Goal: Task Accomplishment & Management: Use online tool/utility

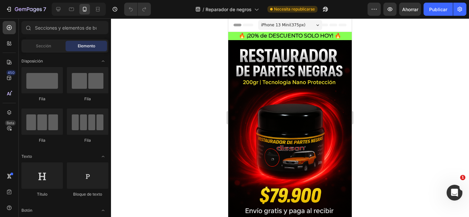
click at [416, 74] on div at bounding box center [290, 117] width 358 height 199
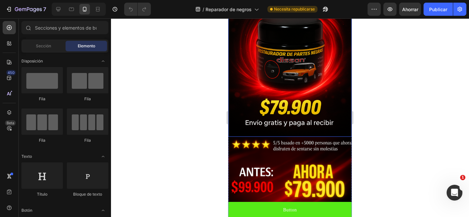
scroll to position [150, 0]
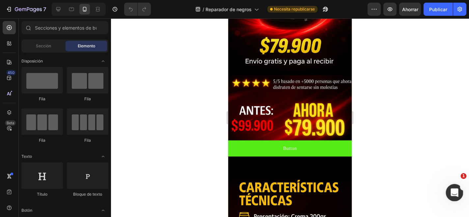
click at [458, 195] on div "Abrir Intercom Messenger" at bounding box center [453, 192] width 22 height 22
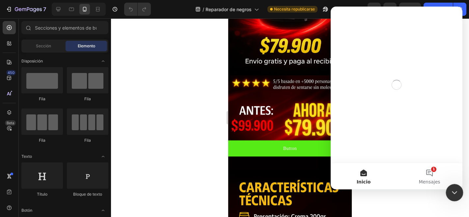
scroll to position [0, 0]
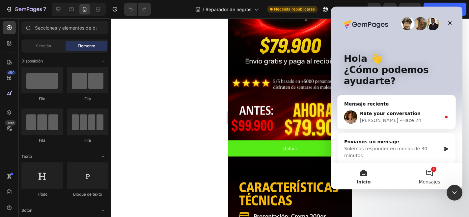
click at [423, 172] on button "1 Mensajes" at bounding box center [429, 176] width 66 height 26
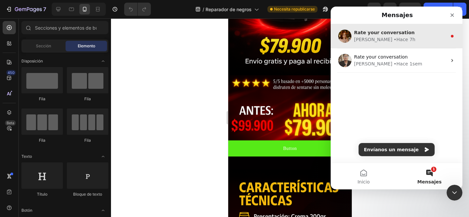
click at [389, 32] on span "Rate your conversation" at bounding box center [384, 32] width 61 height 5
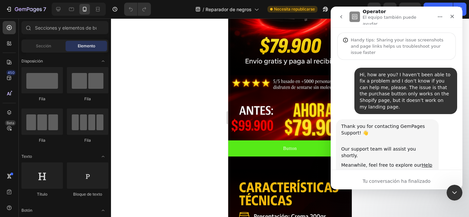
scroll to position [32, 0]
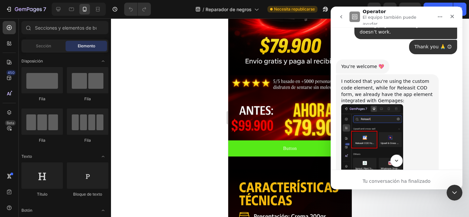
click at [394, 155] on button "Scroll to bottom" at bounding box center [396, 161] width 12 height 12
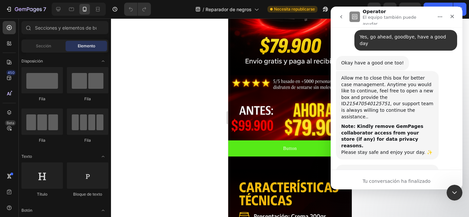
scroll to position [2404, 0]
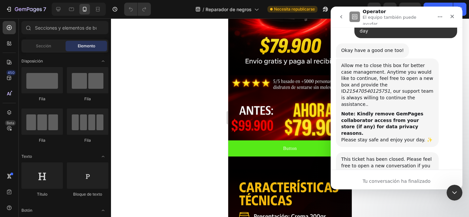
scroll to position [2384, 0]
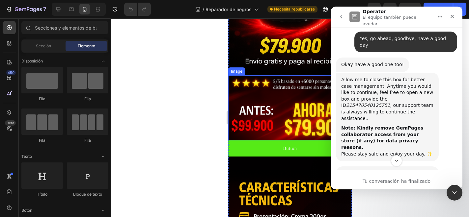
click at [258, 99] on img at bounding box center [289, 107] width 123 height 65
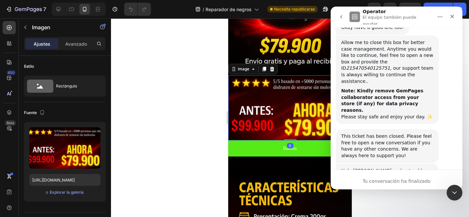
scroll to position [2396, 0]
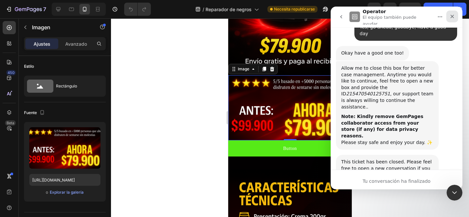
click at [449, 14] on icon "Cerrar" at bounding box center [451, 16] width 5 height 5
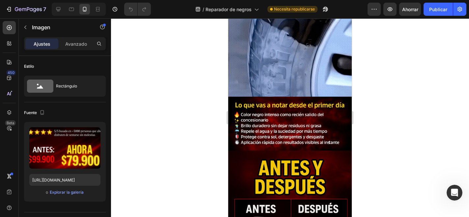
scroll to position [1027, 0]
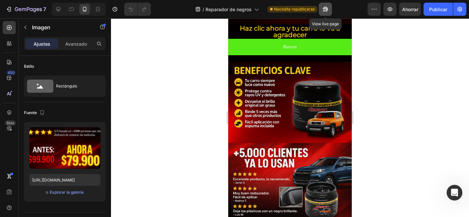
click at [328, 9] on icon "button" at bounding box center [325, 9] width 7 height 7
click at [438, 8] on font "Publicar" at bounding box center [438, 10] width 18 height 6
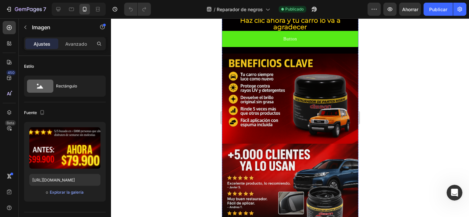
scroll to position [2531, 0]
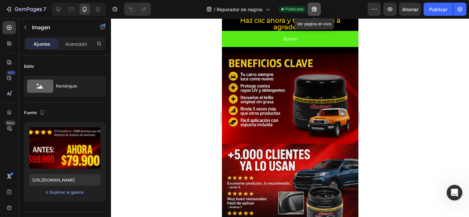
click at [314, 8] on icon "button" at bounding box center [314, 9] width 7 height 7
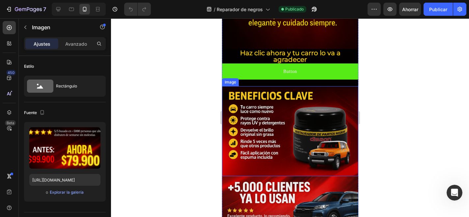
scroll to position [1101, 0]
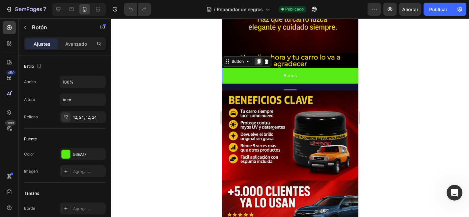
click at [259, 63] on icon at bounding box center [257, 61] width 5 height 5
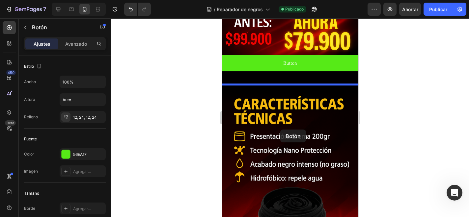
scroll to position [241, 0]
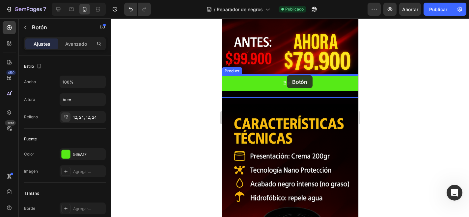
drag, startPoint x: 241, startPoint y: 84, endPoint x: 286, endPoint y: 76, distance: 46.5
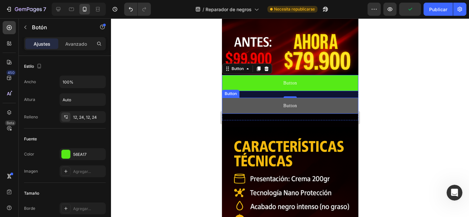
click at [251, 100] on button "Button" at bounding box center [289, 106] width 136 height 16
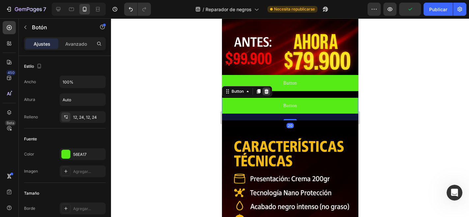
click at [266, 92] on icon at bounding box center [266, 91] width 4 height 5
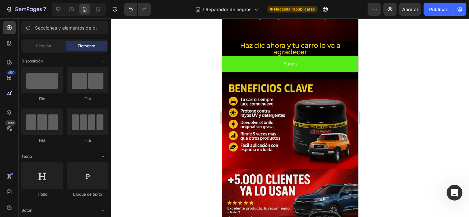
scroll to position [1065, 0]
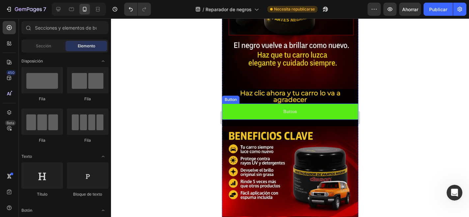
click at [259, 113] on button "Button" at bounding box center [289, 112] width 136 height 16
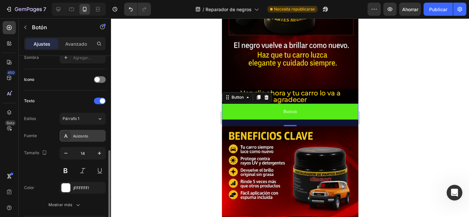
scroll to position [203, 0]
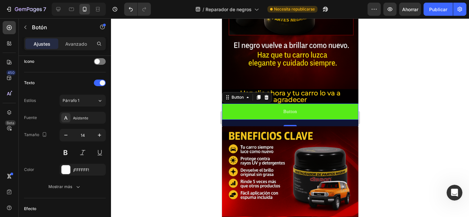
click at [292, 116] on button "Button" at bounding box center [289, 112] width 136 height 16
click at [292, 113] on p "Button" at bounding box center [290, 112] width 14 height 8
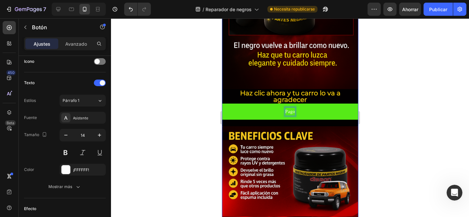
click at [221, 104] on button "Pago" at bounding box center [289, 112] width 136 height 16
click at [221, 104] on button "Pago Contra" at bounding box center [289, 112] width 136 height 16
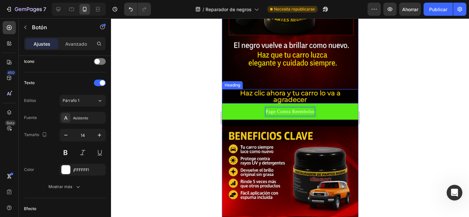
click at [221, 104] on button "Pago Contra Reembolso" at bounding box center [289, 112] width 136 height 16
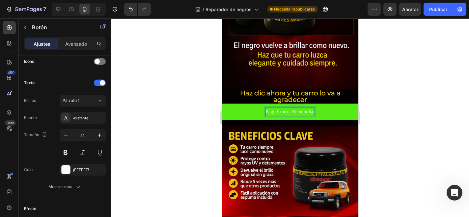
click at [276, 114] on p "Pago Contra Reembolso" at bounding box center [289, 112] width 49 height 8
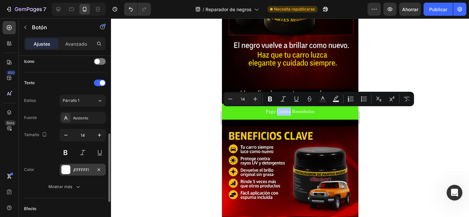
click at [72, 168] on div "¡FFFFFF!" at bounding box center [83, 170] width 46 height 12
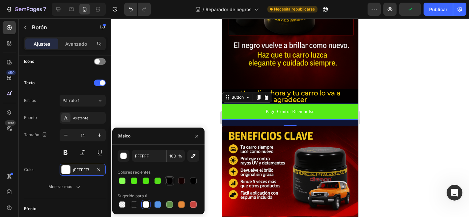
click at [171, 178] on div at bounding box center [169, 181] width 7 height 7
type input "020001"
click at [68, 152] on button at bounding box center [66, 153] width 12 height 12
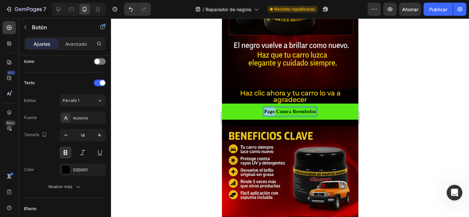
click at [271, 112] on p "Pago Contra Reembolso" at bounding box center [290, 112] width 52 height 8
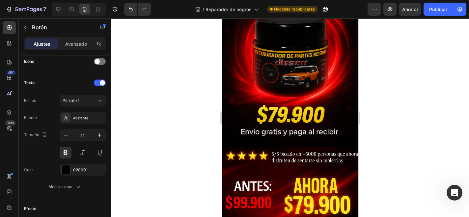
scroll to position [253, 0]
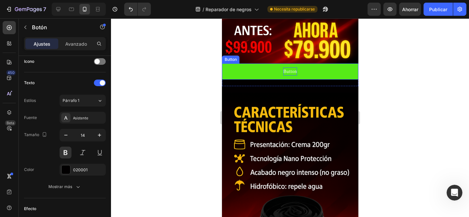
click at [288, 70] on p "Button" at bounding box center [290, 71] width 14 height 8
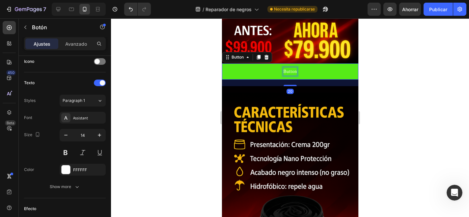
click at [288, 70] on p "Button" at bounding box center [290, 71] width 14 height 8
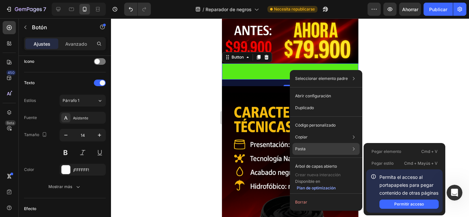
click at [306, 161] on div "Pasta Pegar elemento Cmd + V Pegar estilo Cmd + Mayús + V Permita el acceso al …" at bounding box center [325, 167] width 67 height 12
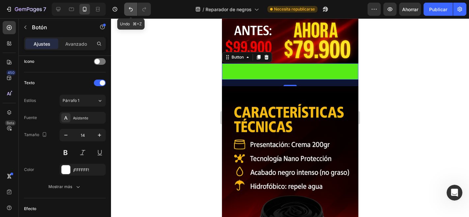
click at [131, 11] on icon "Deshacer/Rehacer" at bounding box center [130, 9] width 7 height 7
click at [132, 7] on icon "Deshacer/Rehacer" at bounding box center [130, 9] width 7 height 7
click at [132, 10] on icon "Deshacer/Rehacer" at bounding box center [130, 9] width 7 height 7
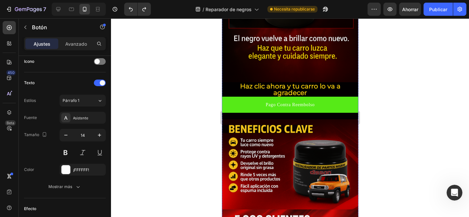
scroll to position [1020, 0]
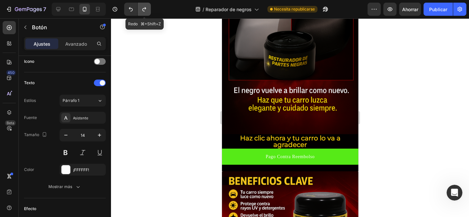
click at [147, 10] on icon "Deshacer/Rehacer" at bounding box center [144, 9] width 7 height 7
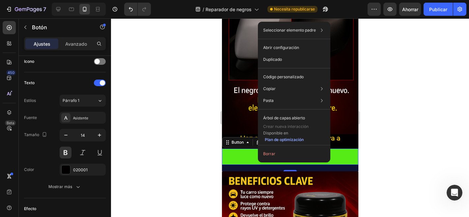
click at [241, 158] on button "Pago Contra Reembolso" at bounding box center [289, 157] width 136 height 16
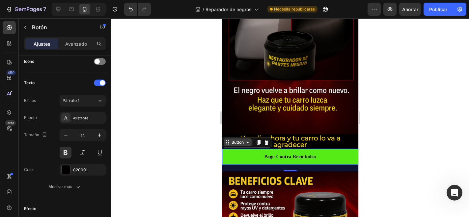
click at [243, 140] on div "Button" at bounding box center [237, 143] width 15 height 6
click at [259, 143] on icon at bounding box center [258, 142] width 4 height 5
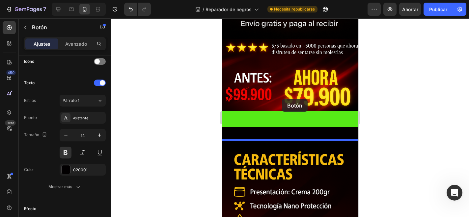
scroll to position [146, 0]
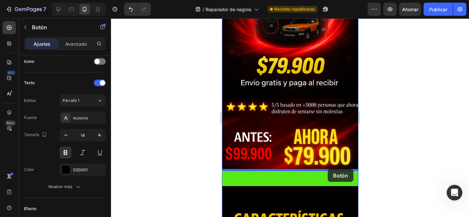
drag, startPoint x: 246, startPoint y: 168, endPoint x: 327, endPoint y: 169, distance: 81.3
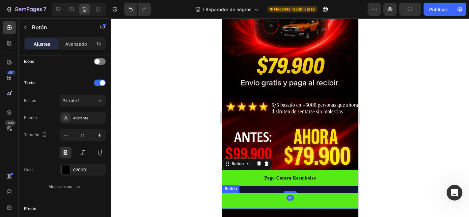
click at [311, 203] on button at bounding box center [289, 201] width 136 height 16
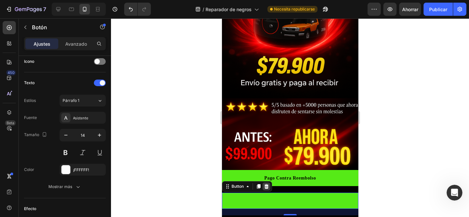
click at [267, 186] on icon at bounding box center [266, 186] width 4 height 5
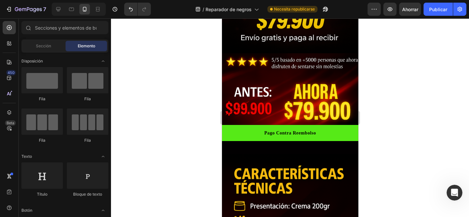
scroll to position [210, 0]
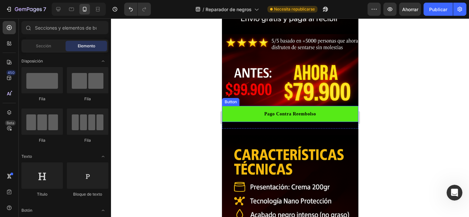
click at [232, 113] on button "Pago Contra Reembolso" at bounding box center [289, 114] width 136 height 16
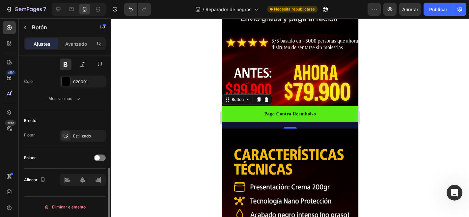
scroll to position [292, 0]
click at [77, 45] on font "Avanzado" at bounding box center [76, 44] width 22 height 6
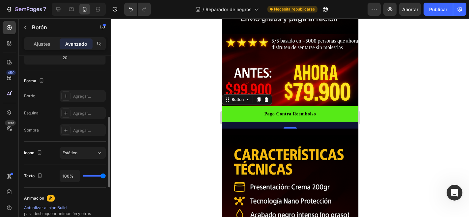
scroll to position [154, 0]
click at [67, 99] on div at bounding box center [65, 96] width 9 height 9
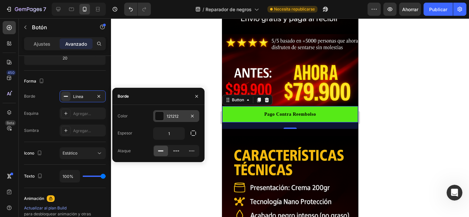
click at [170, 115] on font "121212" at bounding box center [172, 116] width 12 height 5
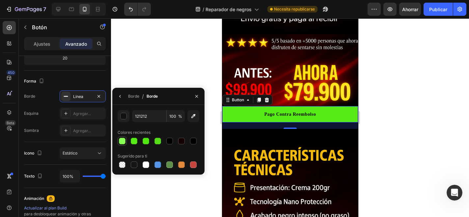
click at [122, 141] on div at bounding box center [122, 141] width 7 height 7
click at [159, 164] on div at bounding box center [157, 165] width 7 height 7
type input "5594E7"
click at [168, 202] on div at bounding box center [290, 117] width 358 height 199
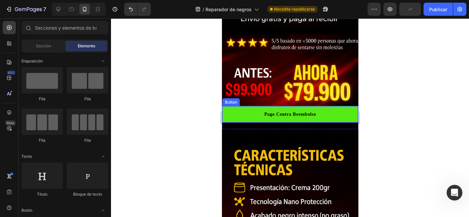
click at [235, 113] on button "Pago Contra Reembolso" at bounding box center [290, 114] width 136 height 16
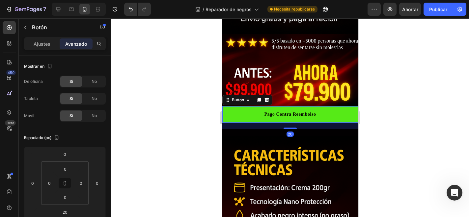
scroll to position [145, 0]
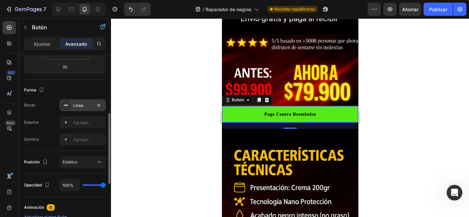
click at [84, 108] on div "Línea" at bounding box center [82, 106] width 19 height 6
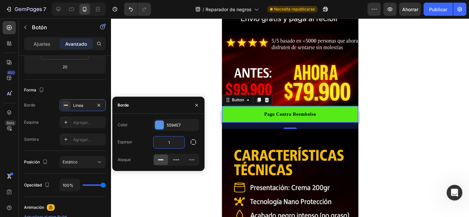
click at [176, 142] on input "1" at bounding box center [168, 143] width 31 height 12
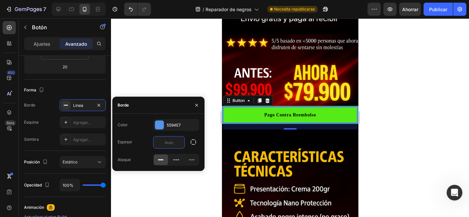
type input "3"
click at [202, 80] on div at bounding box center [290, 117] width 358 height 199
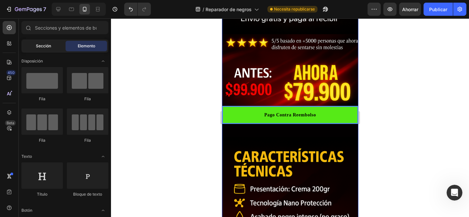
click at [57, 48] on div "Sección" at bounding box center [43, 46] width 41 height 11
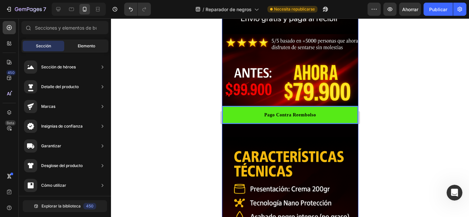
click at [71, 46] on div "Elemento" at bounding box center [85, 46] width 41 height 11
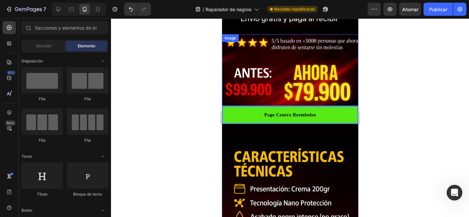
click at [242, 111] on button "Pago Contra Reembolso" at bounding box center [289, 115] width 134 height 16
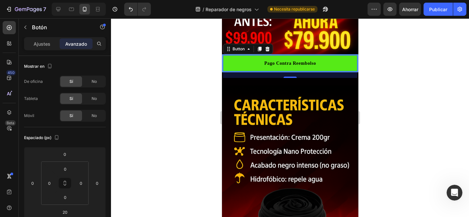
scroll to position [197, 0]
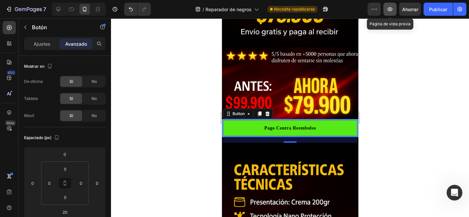
click at [393, 10] on icon "button" at bounding box center [389, 9] width 7 height 7
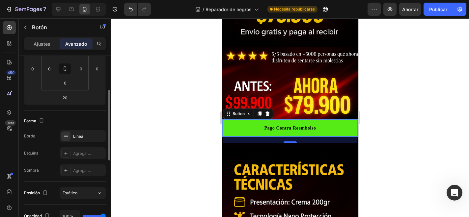
scroll to position [104, 0]
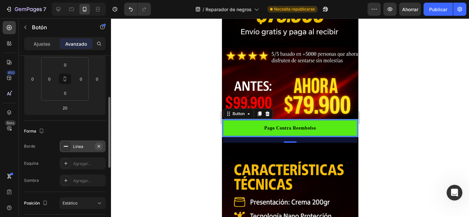
click at [102, 145] on button "button" at bounding box center [99, 146] width 8 height 8
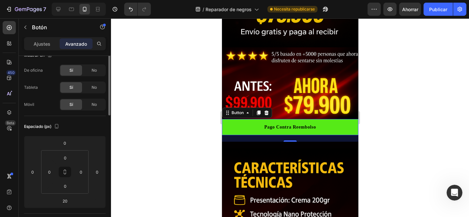
scroll to position [0, 0]
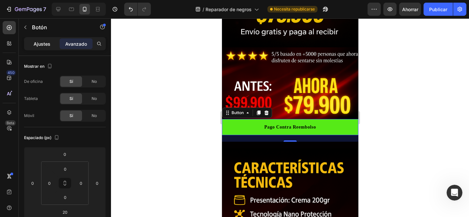
click at [47, 46] on font "Ajustes" at bounding box center [42, 44] width 17 height 6
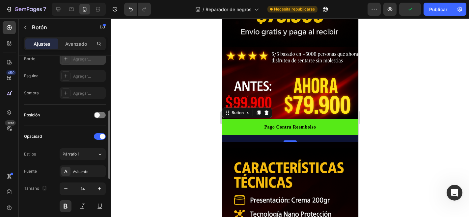
scroll to position [151, 0]
click at [98, 115] on span at bounding box center [96, 113] width 5 height 5
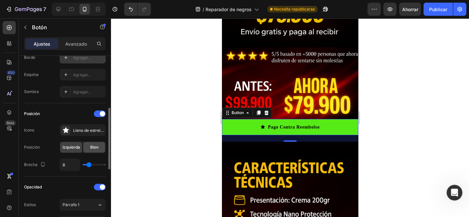
click at [93, 146] on font "Bien" at bounding box center [94, 147] width 8 height 5
click at [71, 165] on input "8" at bounding box center [70, 165] width 20 height 12
type input "0"
type input "9"
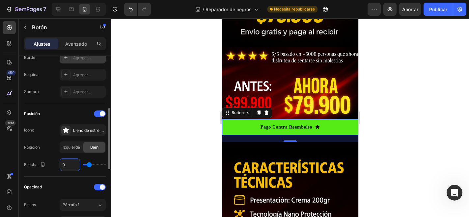
type input "9"
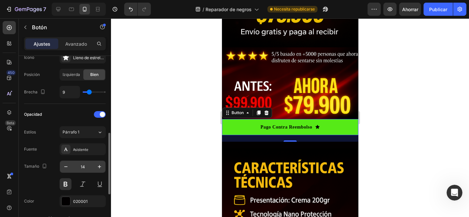
scroll to position [225, 0]
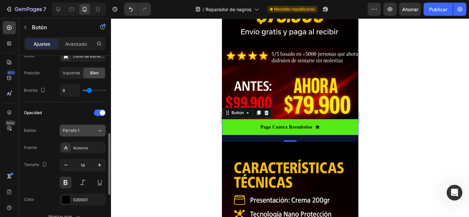
click at [94, 129] on div "Párrafo 1" at bounding box center [80, 131] width 35 height 6
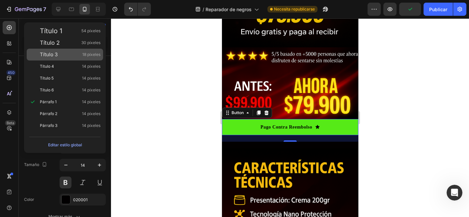
click at [72, 51] on div "Título 3 18 píxeles" at bounding box center [70, 54] width 61 height 7
type input "18"
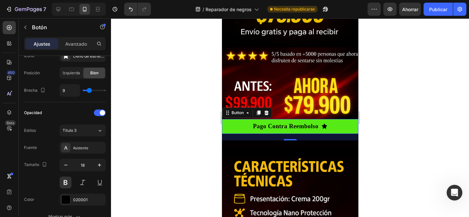
click at [191, 130] on div at bounding box center [290, 117] width 358 height 199
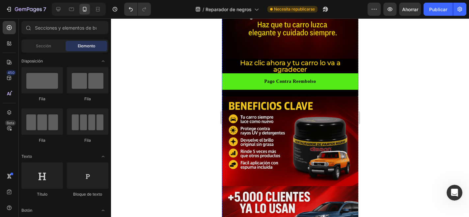
scroll to position [1083, 0]
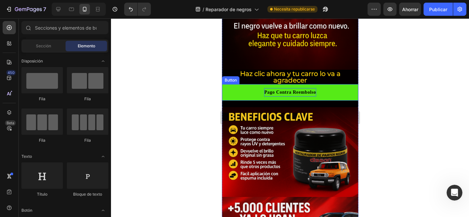
click at [274, 89] on p "Pago Contra Reembolso" at bounding box center [290, 92] width 52 height 8
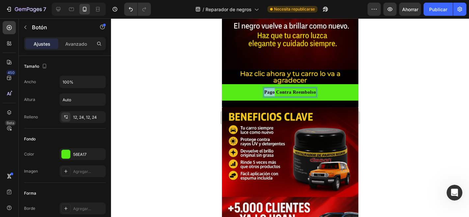
click at [272, 92] on p "Pago Contra Reembolso" at bounding box center [290, 92] width 52 height 8
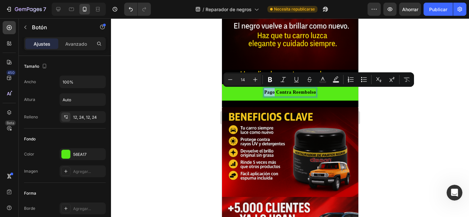
click at [273, 92] on p "Pago Contra Reembolso" at bounding box center [290, 92] width 52 height 8
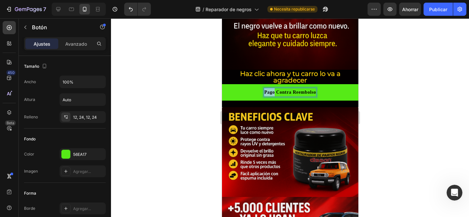
click at [273, 92] on p "Pago Contra Reembolso" at bounding box center [290, 92] width 52 height 8
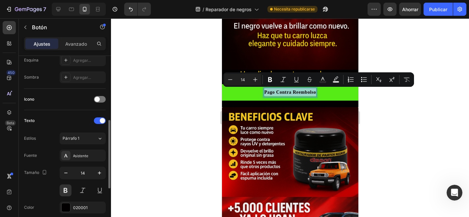
scroll to position [166, 0]
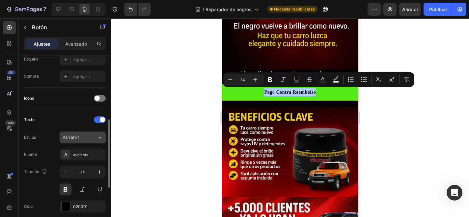
click at [75, 138] on font "Párrafo 1" at bounding box center [71, 137] width 17 height 5
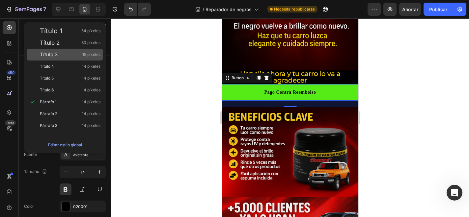
click at [72, 54] on div "Título 3 18 píxeles" at bounding box center [70, 54] width 61 height 7
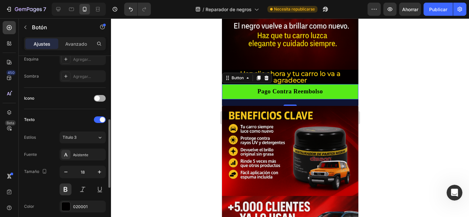
click at [102, 97] on div at bounding box center [100, 98] width 12 height 7
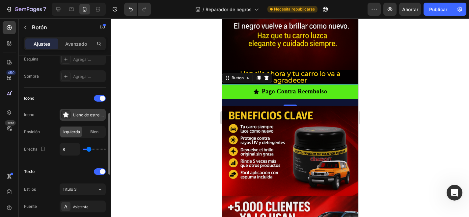
click at [68, 114] on icon at bounding box center [66, 115] width 7 height 7
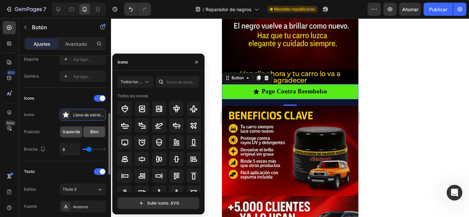
click at [92, 131] on font "Bien" at bounding box center [94, 131] width 8 height 5
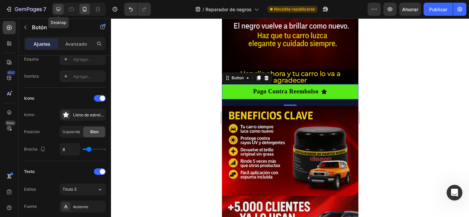
click at [61, 8] on icon at bounding box center [58, 9] width 7 height 7
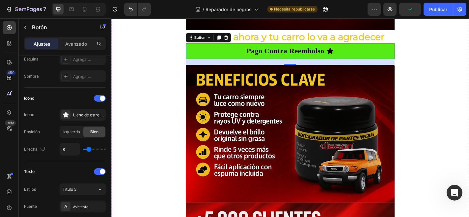
scroll to position [1875, 0]
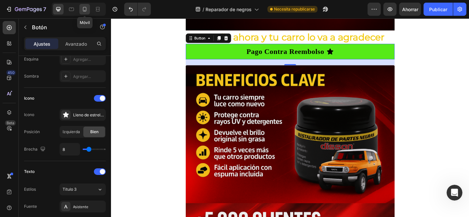
click at [84, 9] on icon at bounding box center [84, 9] width 7 height 7
type input "18"
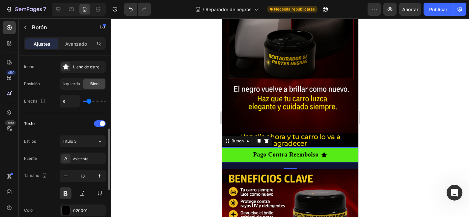
scroll to position [216, 0]
click at [83, 139] on div "Título 3" at bounding box center [76, 141] width 27 height 6
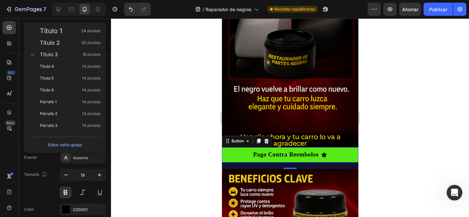
click at [138, 106] on div at bounding box center [290, 117] width 358 height 199
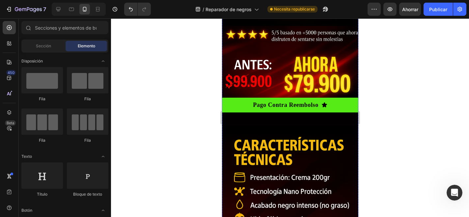
scroll to position [202, 0]
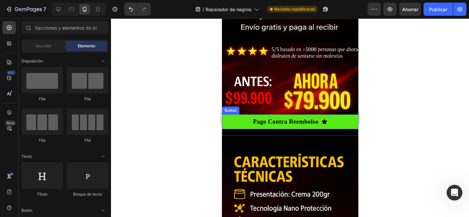
click at [233, 121] on button "Pago Contra Reembolso" at bounding box center [289, 122] width 136 height 15
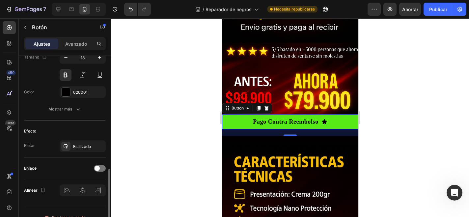
scroll to position [332, 0]
click at [101, 169] on div at bounding box center [100, 169] width 12 height 7
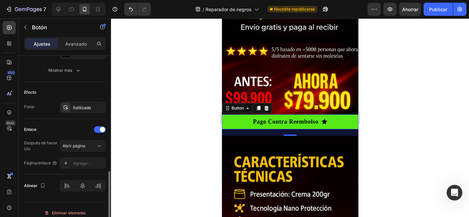
scroll to position [375, 0]
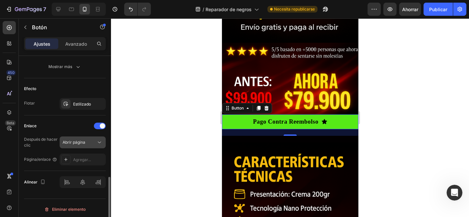
click at [87, 145] on div "Abrir página" at bounding box center [80, 143] width 34 height 6
click at [51, 127] on div "Enlace" at bounding box center [65, 126] width 82 height 11
click at [98, 130] on div "Enlace" at bounding box center [65, 126] width 82 height 11
click at [99, 126] on div at bounding box center [100, 126] width 12 height 7
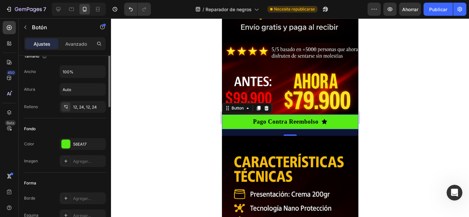
scroll to position [0, 0]
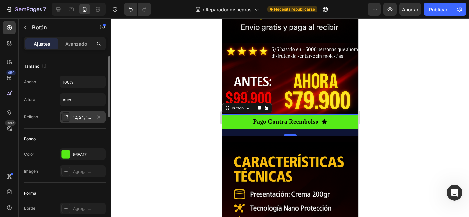
click at [84, 117] on font "12, 24, 12, 24" at bounding box center [85, 117] width 24 height 5
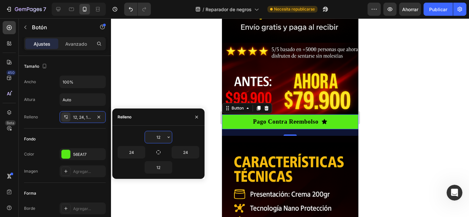
click at [160, 135] on input "12" at bounding box center [158, 137] width 27 height 12
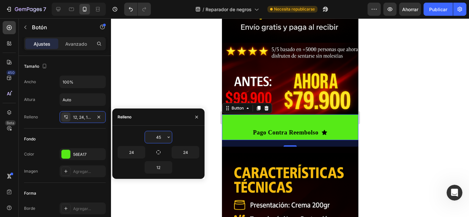
type input "4"
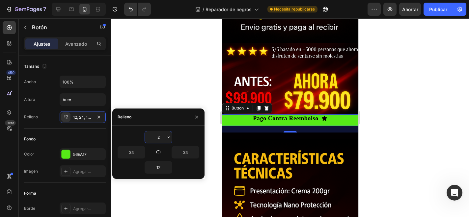
type input "24"
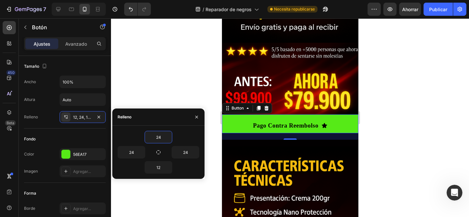
click at [177, 207] on div at bounding box center [290, 117] width 358 height 199
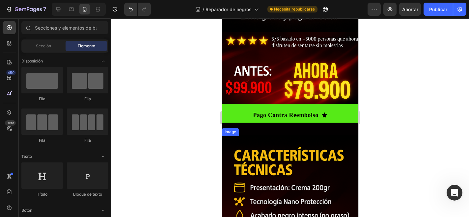
scroll to position [198, 0]
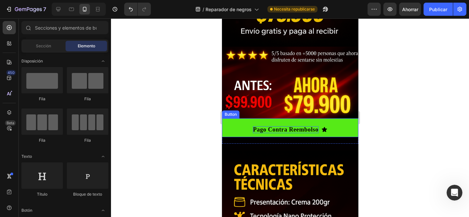
click at [280, 126] on p "Pago Contra Reembolso" at bounding box center [284, 129] width 65 height 7
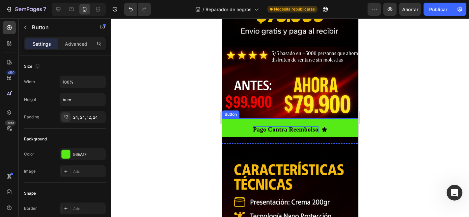
click at [280, 126] on p "Pago Contra Reembolso" at bounding box center [284, 129] width 65 height 7
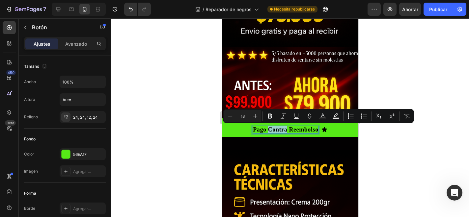
click at [268, 127] on p "Pago Contra Reembolso" at bounding box center [284, 129] width 65 height 7
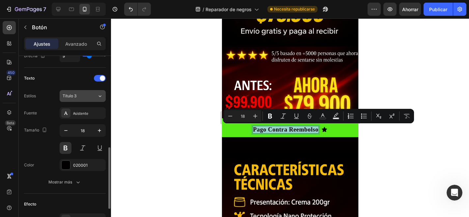
scroll to position [262, 0]
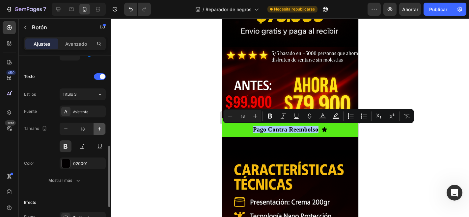
click at [98, 133] on button "button" at bounding box center [99, 129] width 12 height 12
type input "19"
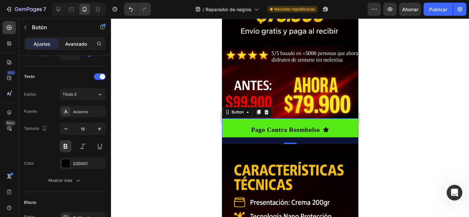
click at [76, 41] on font "Avanzado" at bounding box center [76, 44] width 22 height 6
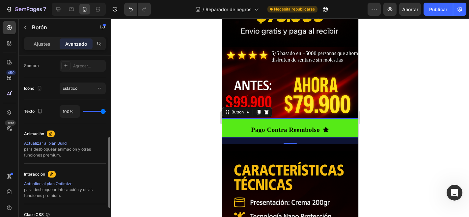
scroll to position [215, 0]
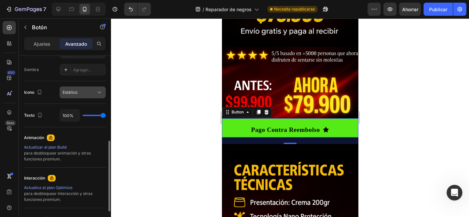
click at [72, 95] on div "Estático" at bounding box center [83, 92] width 40 height 7
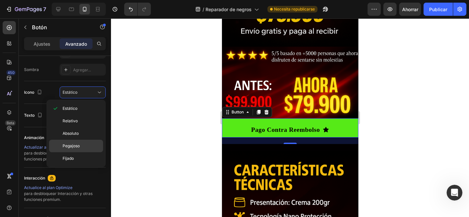
click at [83, 146] on p "Pegajoso" at bounding box center [82, 146] width 38 height 6
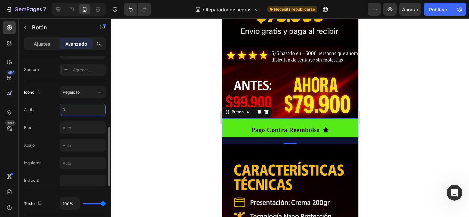
click at [75, 109] on input "0" at bounding box center [82, 110] width 45 height 12
click at [75, 128] on input "text" at bounding box center [82, 128] width 45 height 12
click at [71, 110] on input "0" at bounding box center [82, 110] width 45 height 12
type input "10"
click at [82, 125] on input "text" at bounding box center [82, 128] width 45 height 12
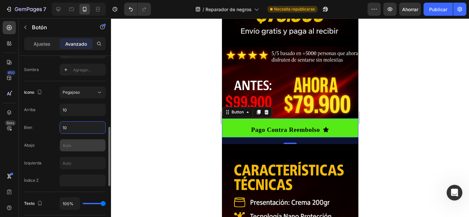
type input "10"
click at [81, 142] on input "text" at bounding box center [82, 146] width 45 height 12
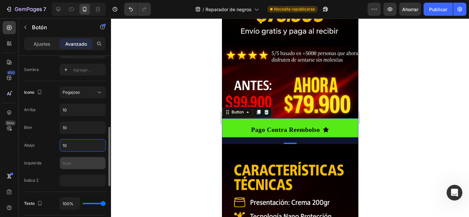
type input "10"
click at [85, 162] on input "text" at bounding box center [82, 163] width 45 height 12
type input "10"
click at [53, 124] on div "Bien 10" at bounding box center [65, 127] width 82 height 13
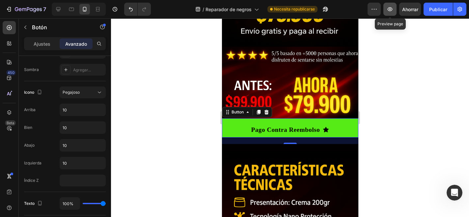
click at [390, 10] on icon "button" at bounding box center [389, 9] width 7 height 7
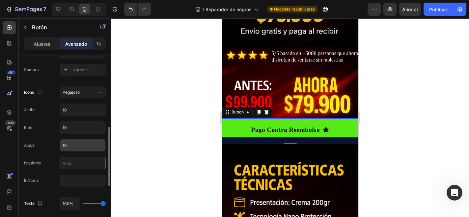
click at [70, 148] on input "10" at bounding box center [82, 146] width 45 height 12
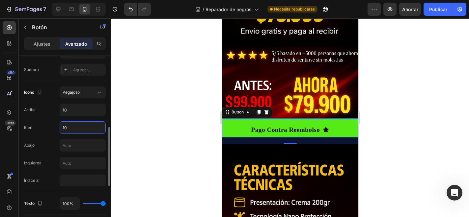
click at [75, 128] on input "10" at bounding box center [82, 128] width 45 height 12
click at [73, 108] on input "10" at bounding box center [82, 110] width 45 height 12
click at [74, 87] on button "Pegajoso" at bounding box center [83, 93] width 46 height 12
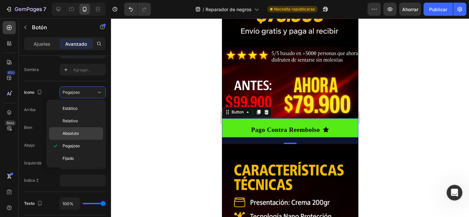
click at [73, 132] on font "Absoluto" at bounding box center [71, 133] width 16 height 5
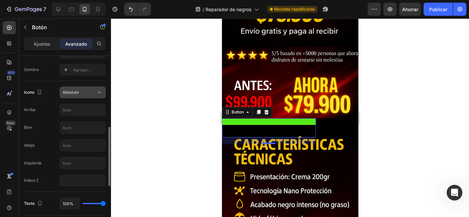
click at [97, 91] on icon at bounding box center [99, 92] width 7 height 7
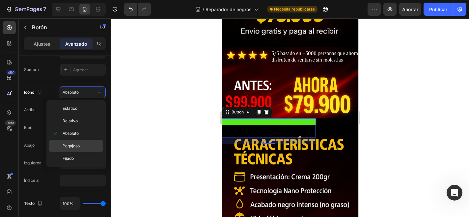
click at [80, 152] on div "Pegajoso" at bounding box center [76, 158] width 54 height 13
type input "0"
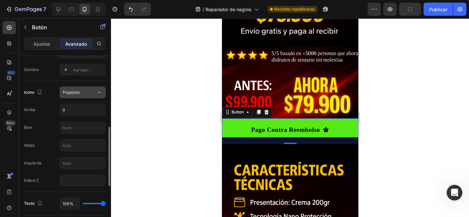
click at [81, 91] on div "Pegajoso" at bounding box center [80, 92] width 34 height 6
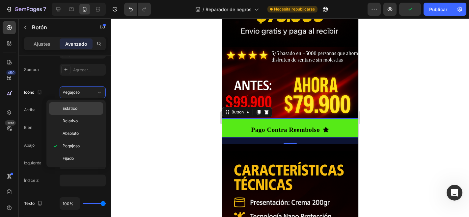
click at [80, 109] on p "Estático" at bounding box center [82, 109] width 38 height 6
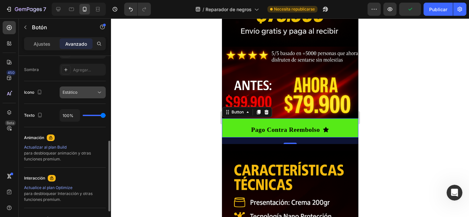
click at [86, 93] on div "Estático" at bounding box center [80, 92] width 34 height 6
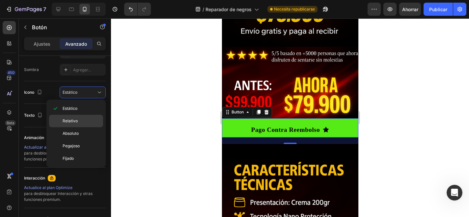
click at [77, 119] on p "Relativo" at bounding box center [82, 121] width 38 height 6
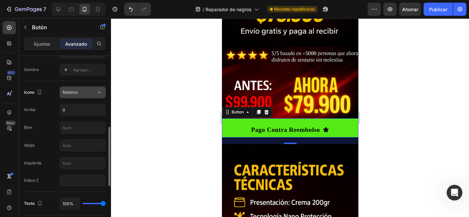
click at [90, 92] on div "Relativo" at bounding box center [80, 92] width 34 height 6
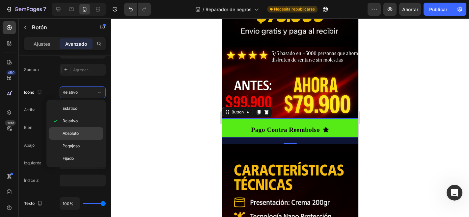
click at [79, 132] on p "Absoluto" at bounding box center [82, 134] width 38 height 6
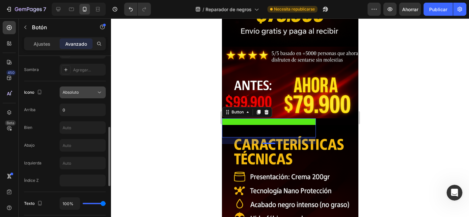
click at [92, 95] on div "Absoluto" at bounding box center [83, 92] width 40 height 7
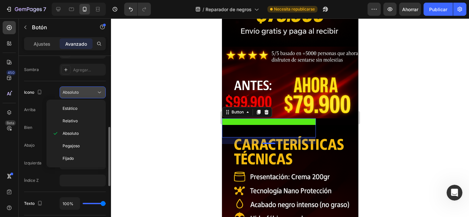
click at [93, 93] on div "Absoluto" at bounding box center [80, 92] width 34 height 6
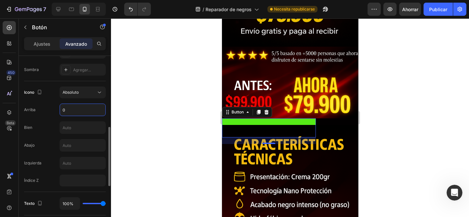
click at [83, 111] on input "0" at bounding box center [82, 110] width 45 height 12
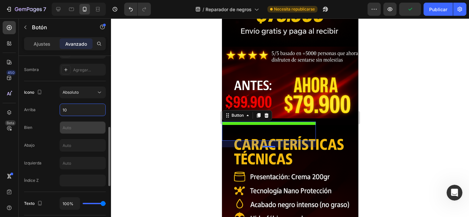
type input "10"
click at [75, 128] on input "text" at bounding box center [82, 128] width 45 height 12
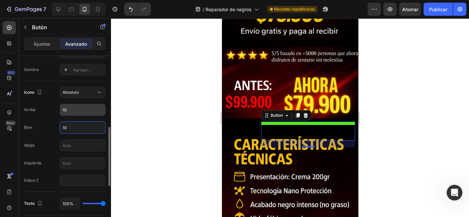
type input "10"
click at [90, 110] on input "10" at bounding box center [82, 110] width 45 height 12
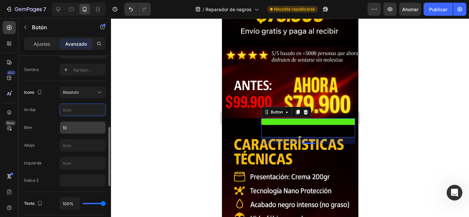
click at [80, 127] on input "10" at bounding box center [82, 128] width 45 height 12
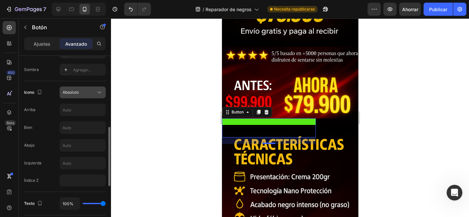
click at [94, 91] on div "Absoluto" at bounding box center [80, 92] width 34 height 6
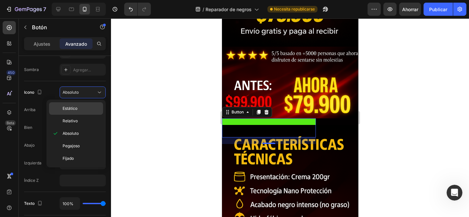
click at [91, 109] on p "Estático" at bounding box center [82, 109] width 38 height 6
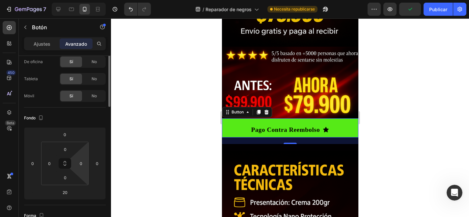
scroll to position [0, 0]
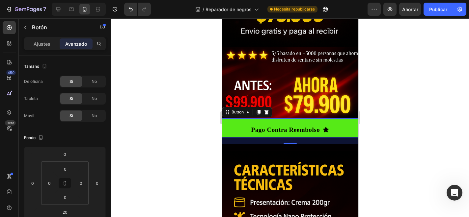
click at [186, 117] on div at bounding box center [290, 117] width 358 height 199
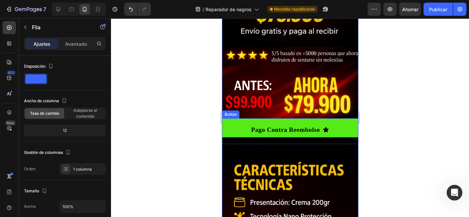
click at [236, 128] on button "Pago Contra Reembolso" at bounding box center [289, 127] width 136 height 19
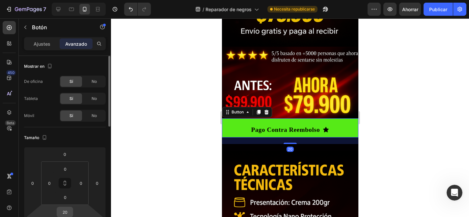
click at [67, 212] on input "20" at bounding box center [64, 212] width 13 height 10
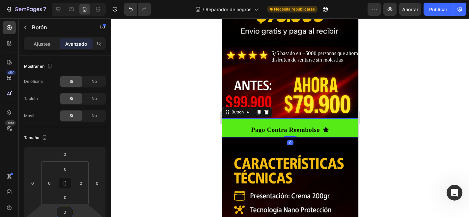
click at [130, 121] on div at bounding box center [290, 117] width 358 height 199
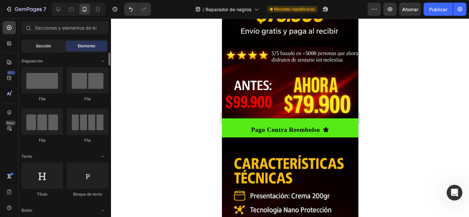
click at [55, 45] on div "Sección" at bounding box center [43, 46] width 41 height 11
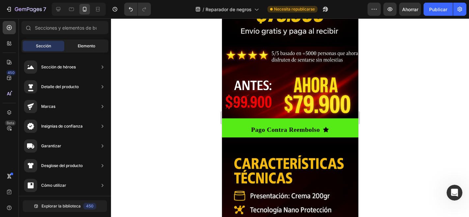
click at [79, 47] on font "Elemento" at bounding box center [86, 45] width 17 height 5
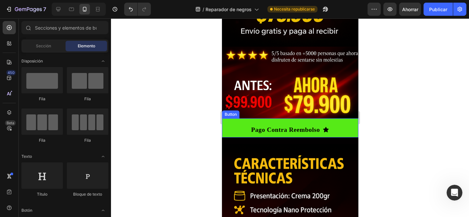
click at [240, 118] on button "Pago Contra Reembolso" at bounding box center [289, 127] width 136 height 19
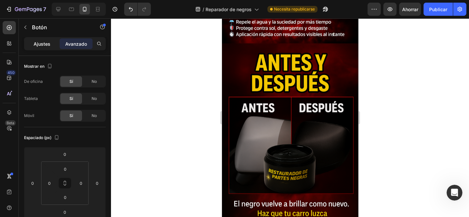
click at [46, 43] on font "Ajustes" at bounding box center [42, 44] width 17 height 6
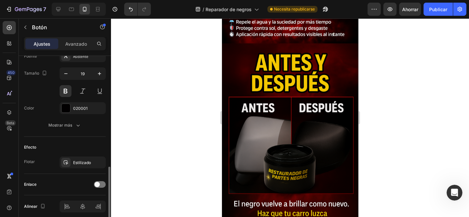
scroll to position [318, 0]
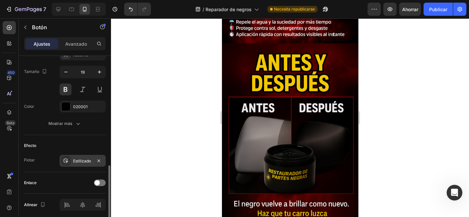
click at [78, 162] on font "Estilizado" at bounding box center [82, 161] width 18 height 5
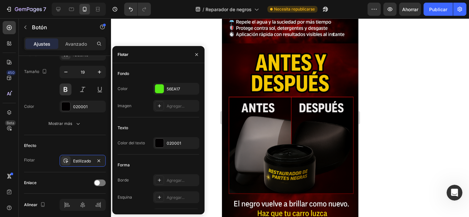
click at [125, 57] on font "Flotar" at bounding box center [122, 55] width 11 height 6
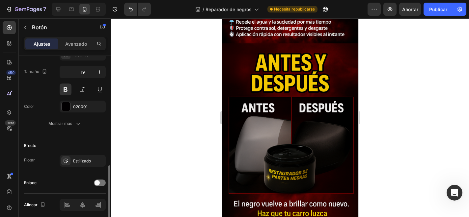
click at [63, 178] on div "Enlace" at bounding box center [65, 183] width 82 height 11
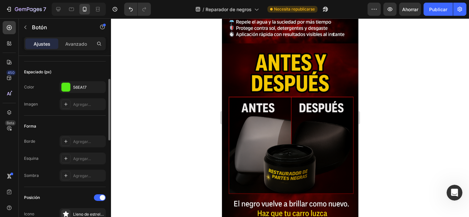
scroll to position [0, 0]
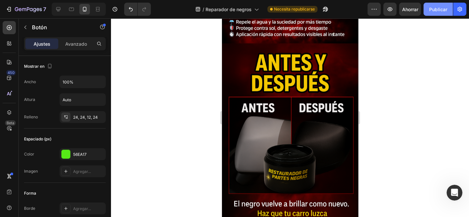
click at [434, 8] on font "Publicar" at bounding box center [438, 10] width 18 height 6
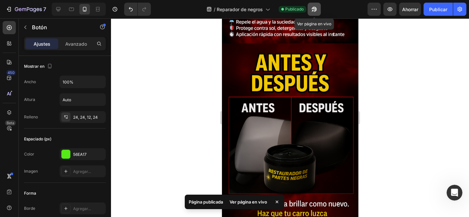
click at [314, 11] on icon "button" at bounding box center [314, 9] width 7 height 7
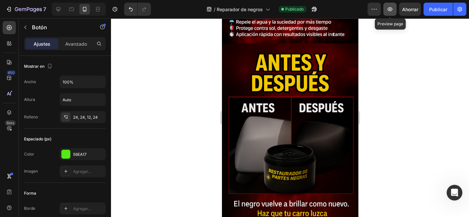
click at [390, 5] on button "button" at bounding box center [389, 9] width 13 height 13
